Goal: Task Accomplishment & Management: Use online tool/utility

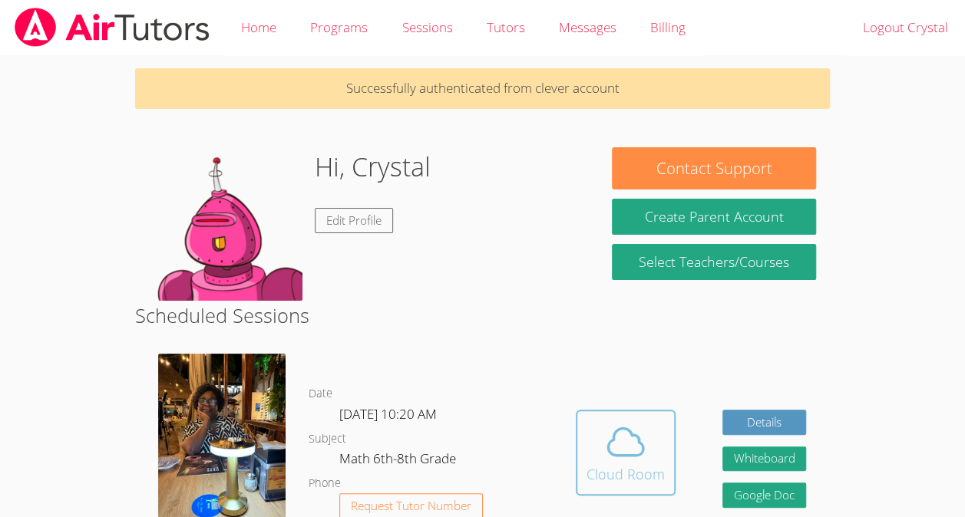
click at [630, 435] on icon at bounding box center [625, 442] width 35 height 27
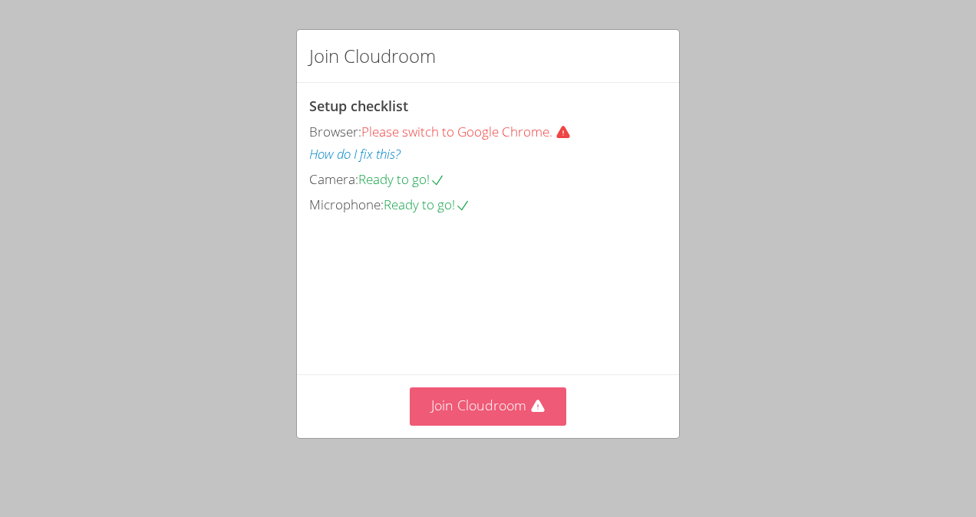
click at [496, 408] on button "Join Cloudroom" at bounding box center [488, 407] width 157 height 38
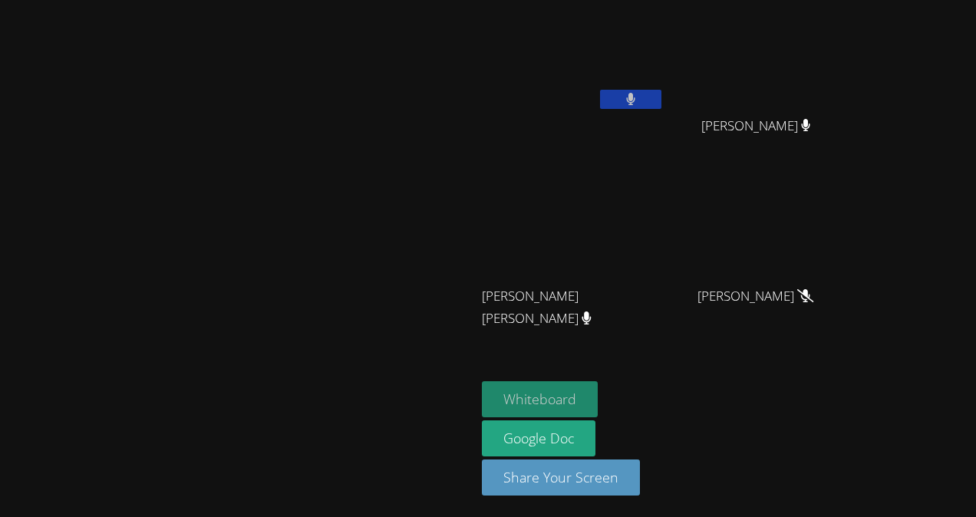
click at [598, 388] on button "Whiteboard" at bounding box center [540, 400] width 116 height 36
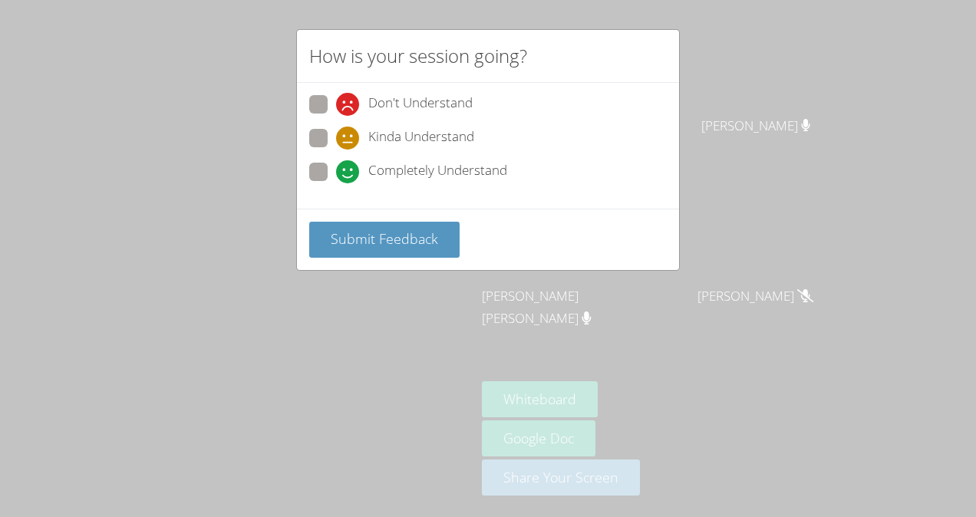
click at [340, 177] on icon at bounding box center [347, 171] width 23 height 23
click at [340, 176] on input "Completely Understand" at bounding box center [342, 169] width 13 height 13
radio input "true"
click at [356, 250] on button "Submit Feedback" at bounding box center [384, 240] width 150 height 36
